Goal: Information Seeking & Learning: Find contact information

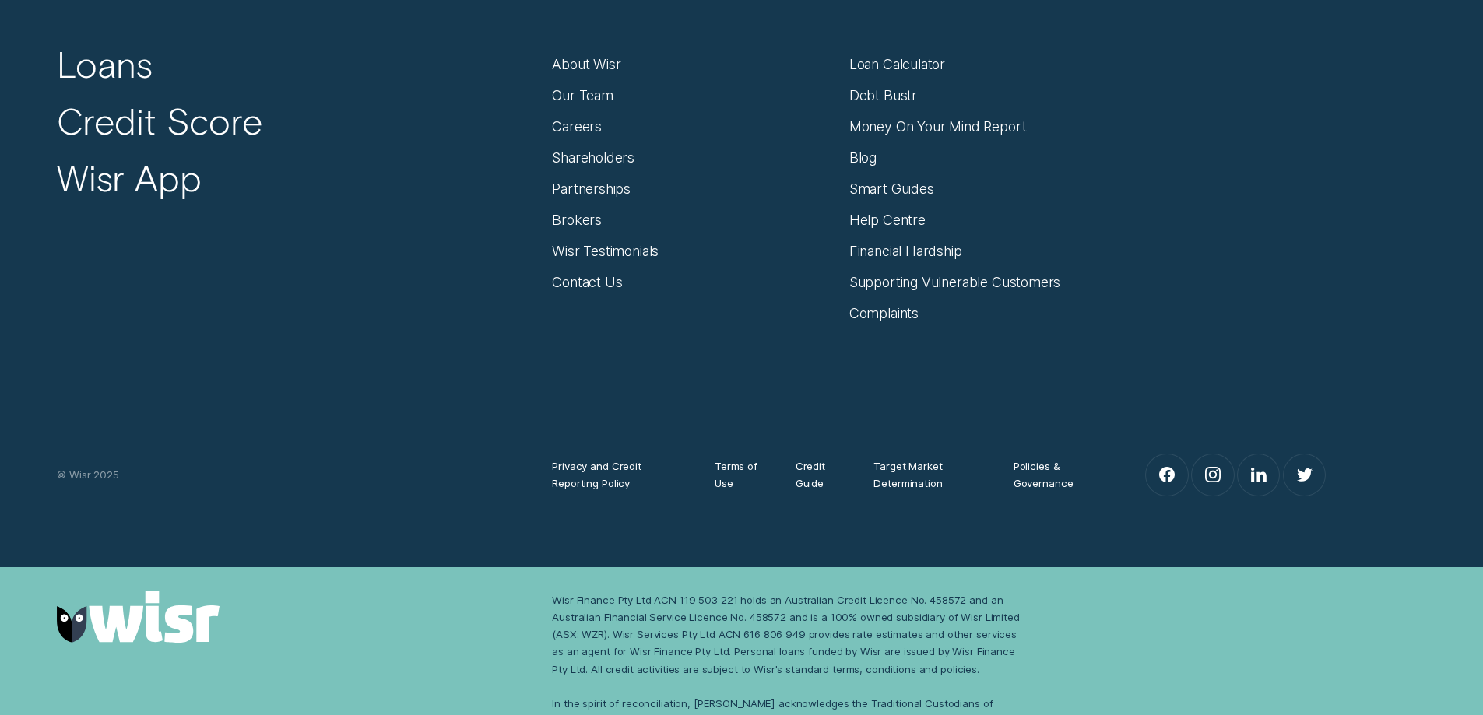
scroll to position [6842, 0]
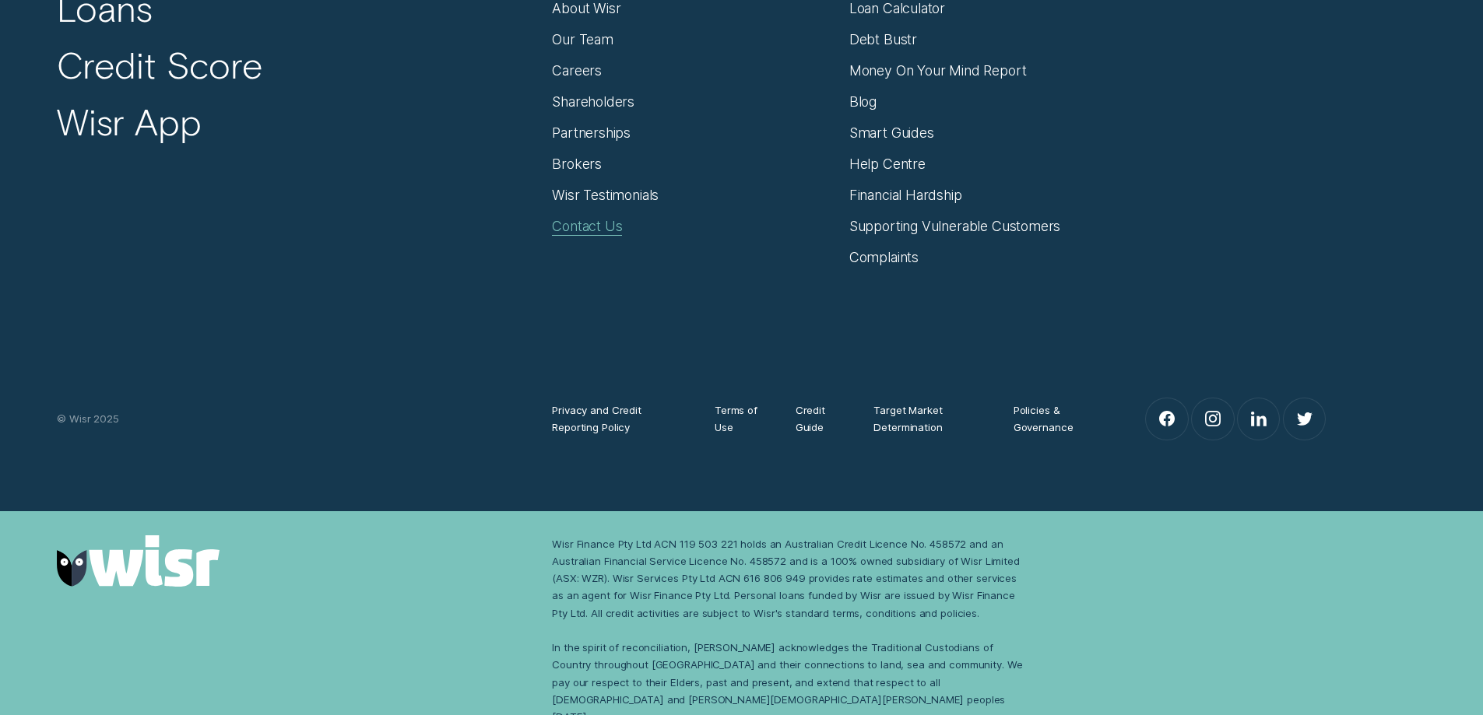
click at [616, 220] on div "Contact Us" at bounding box center [587, 226] width 70 height 17
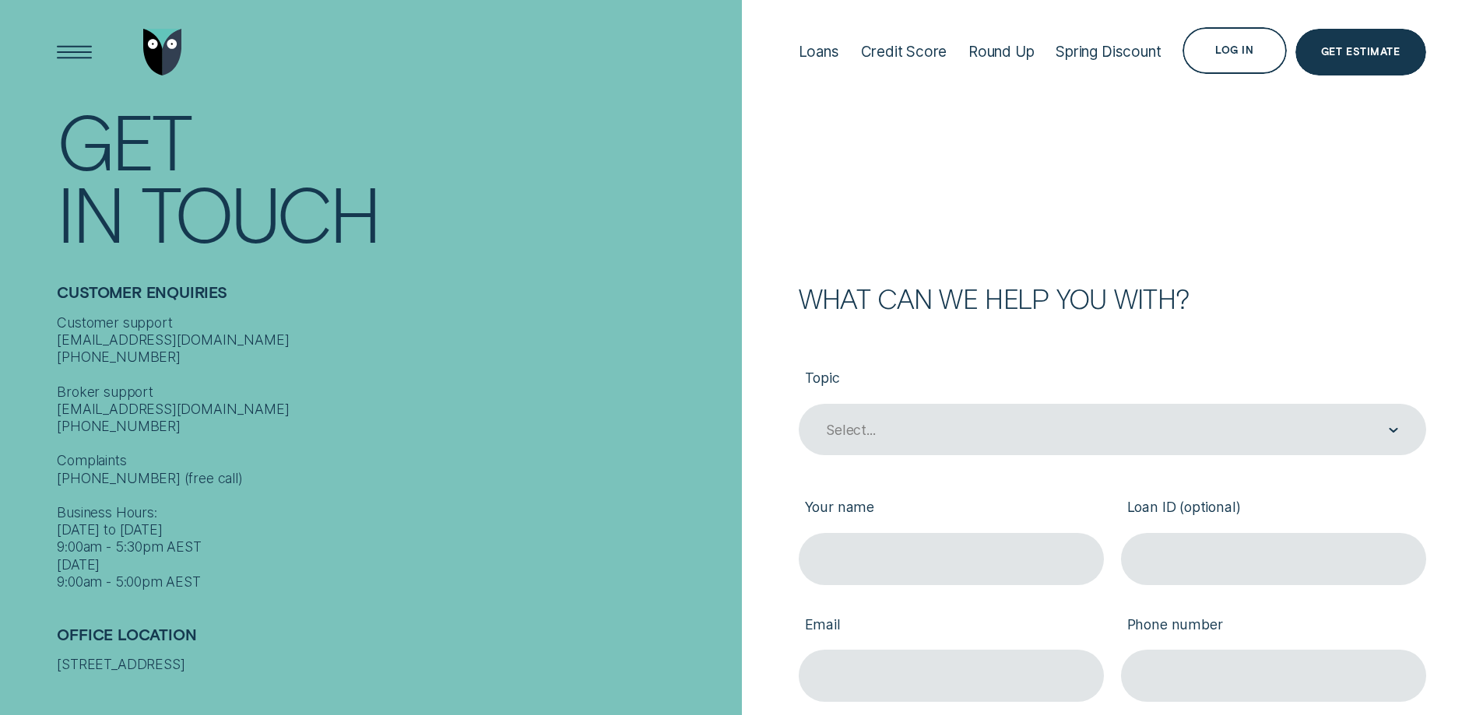
click at [114, 363] on div "Customer support [EMAIL_ADDRESS][DOMAIN_NAME] [PHONE_NUMBER] Broker support [EM…" at bounding box center [395, 452] width 676 height 277
click at [114, 425] on div "Customer support [EMAIL_ADDRESS][DOMAIN_NAME] [PHONE_NUMBER] Broker support [EM…" at bounding box center [395, 452] width 676 height 277
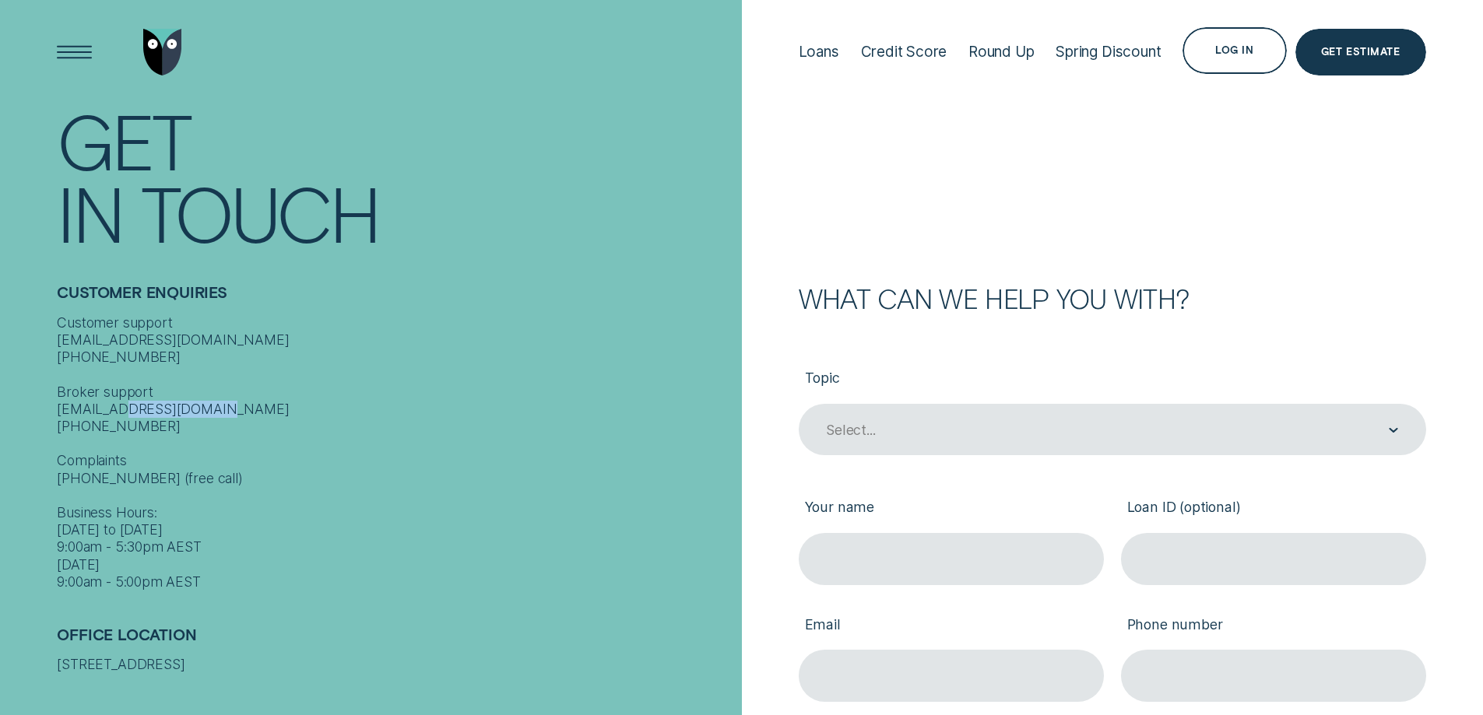
click at [114, 425] on div "Customer support [EMAIL_ADDRESS][DOMAIN_NAME] [PHONE_NUMBER] Broker support [EM…" at bounding box center [395, 452] width 676 height 277
copy div "1300 140 008"
click at [142, 359] on div "Customer support [EMAIL_ADDRESS][DOMAIN_NAME] [PHONE_NUMBER] Broker support [EM…" at bounding box center [395, 452] width 676 height 277
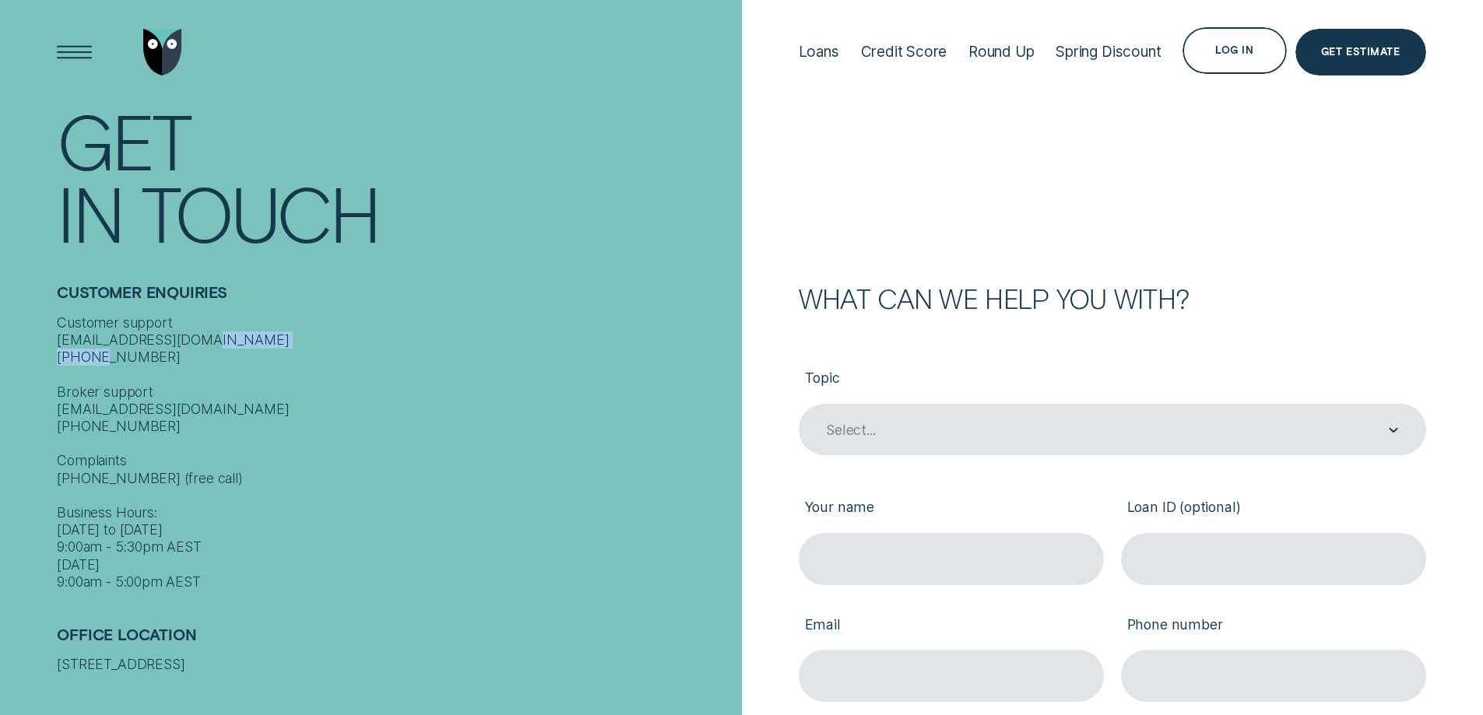
copy div "1300 992 007"
